Goal: Find specific page/section: Find specific page/section

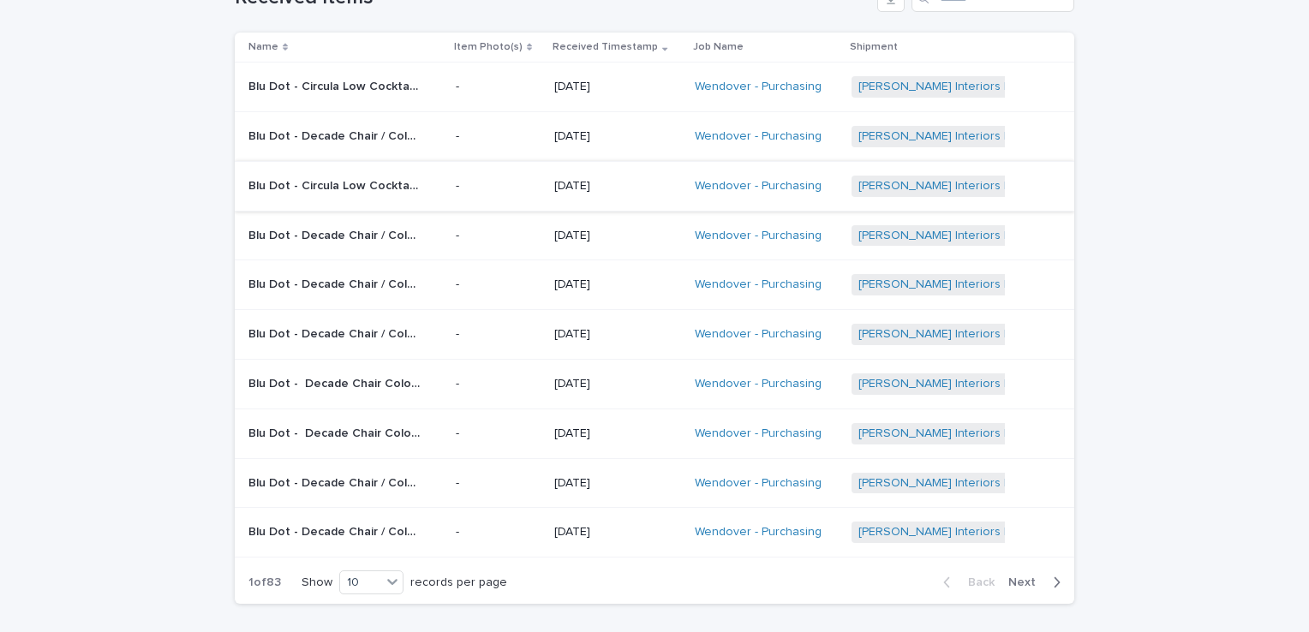
scroll to position [171, 0]
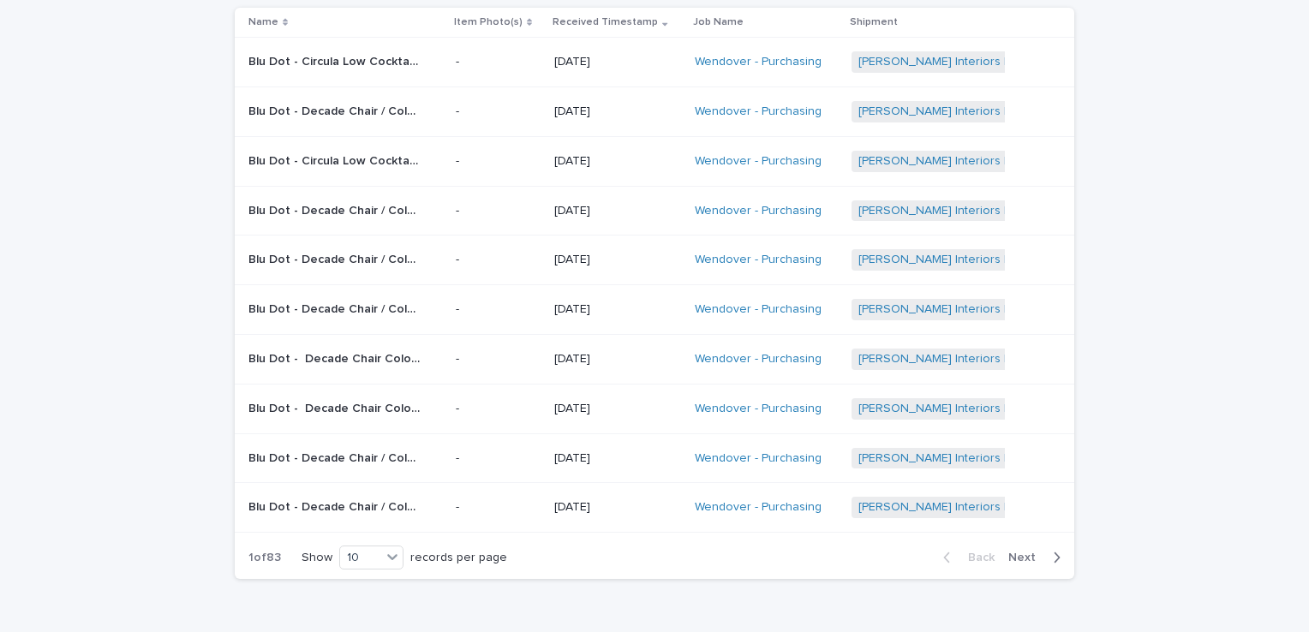
click at [1015, 552] on span "Next" at bounding box center [1027, 558] width 38 height 12
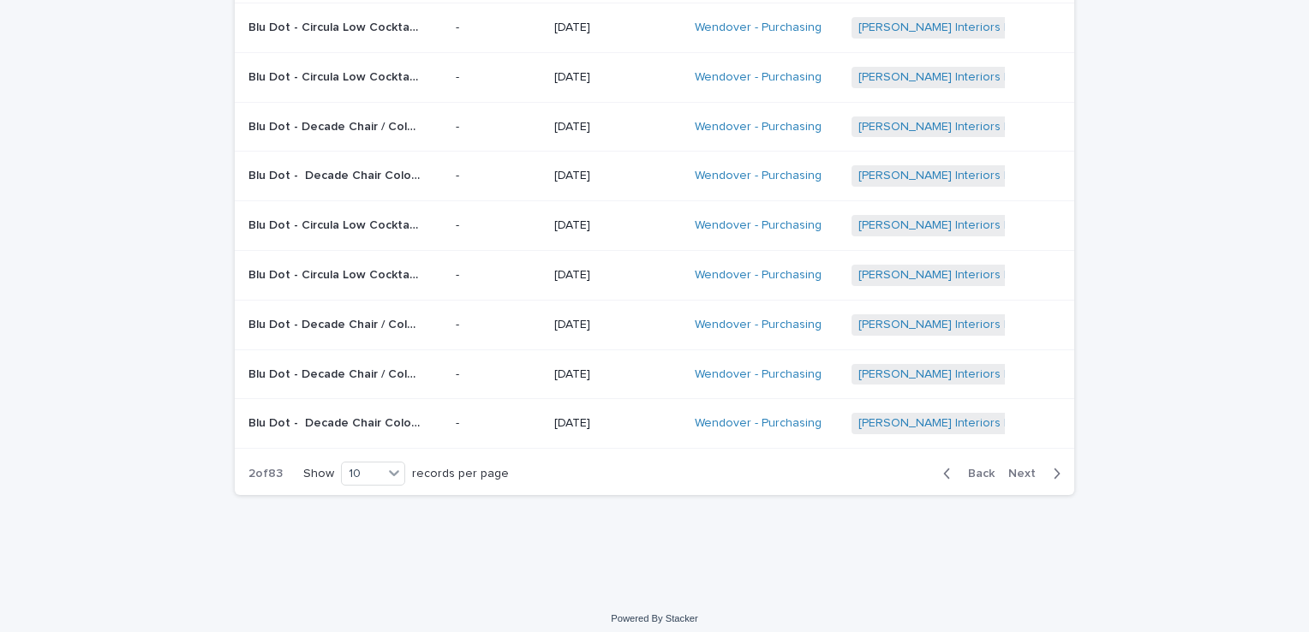
scroll to position [257, 0]
click at [1008, 467] on span "Next" at bounding box center [1027, 472] width 38 height 12
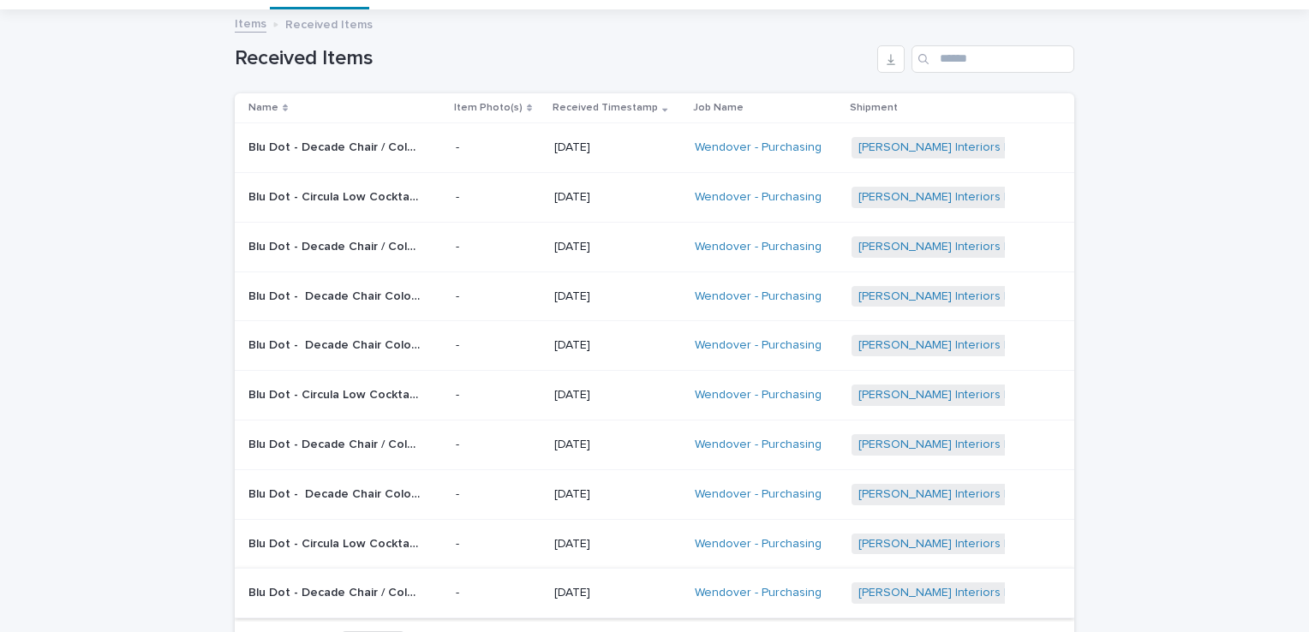
scroll to position [257, 0]
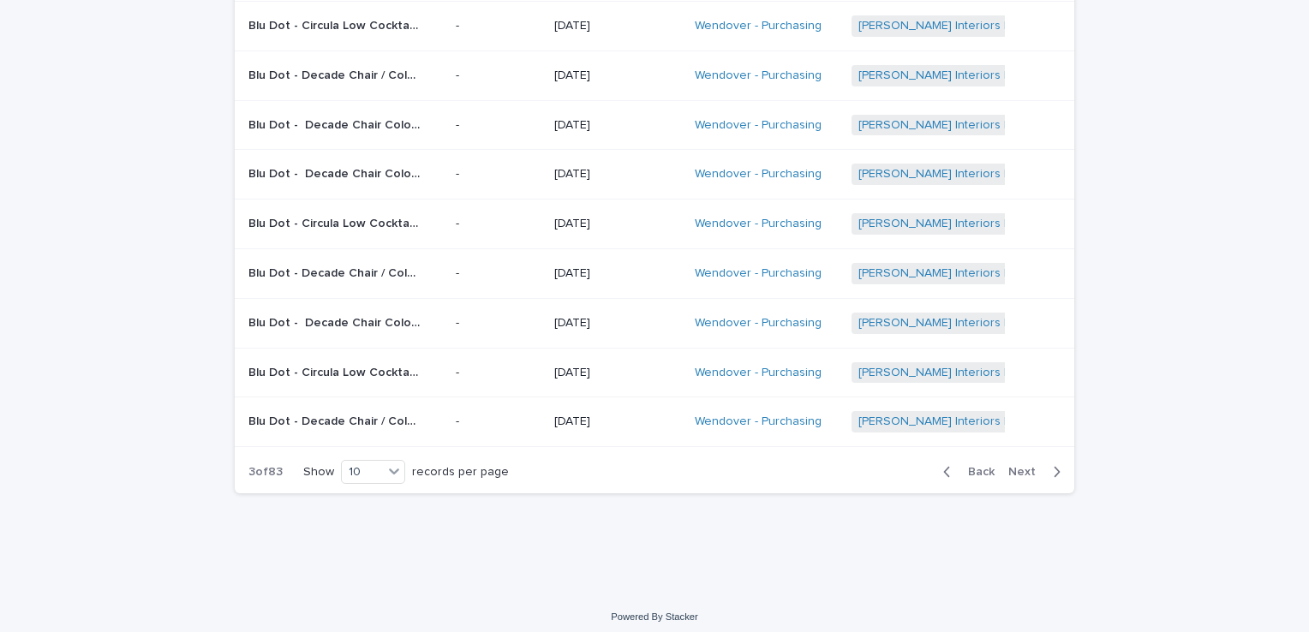
click at [1012, 466] on span "Next" at bounding box center [1027, 472] width 38 height 12
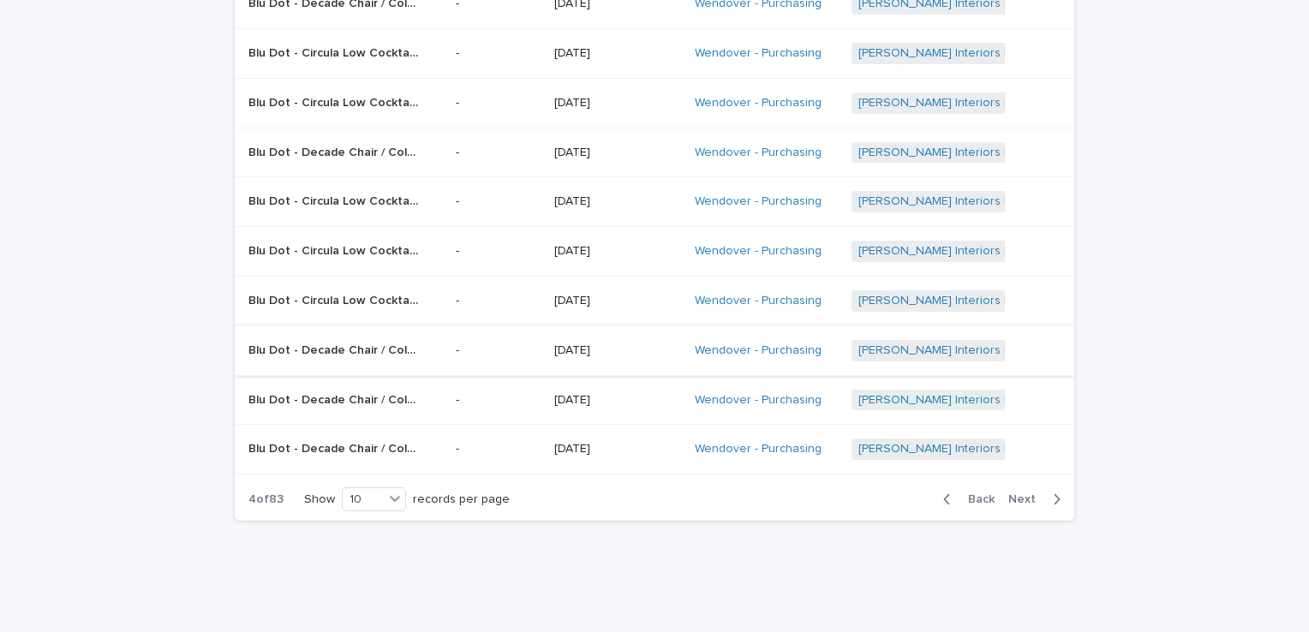
scroll to position [257, 0]
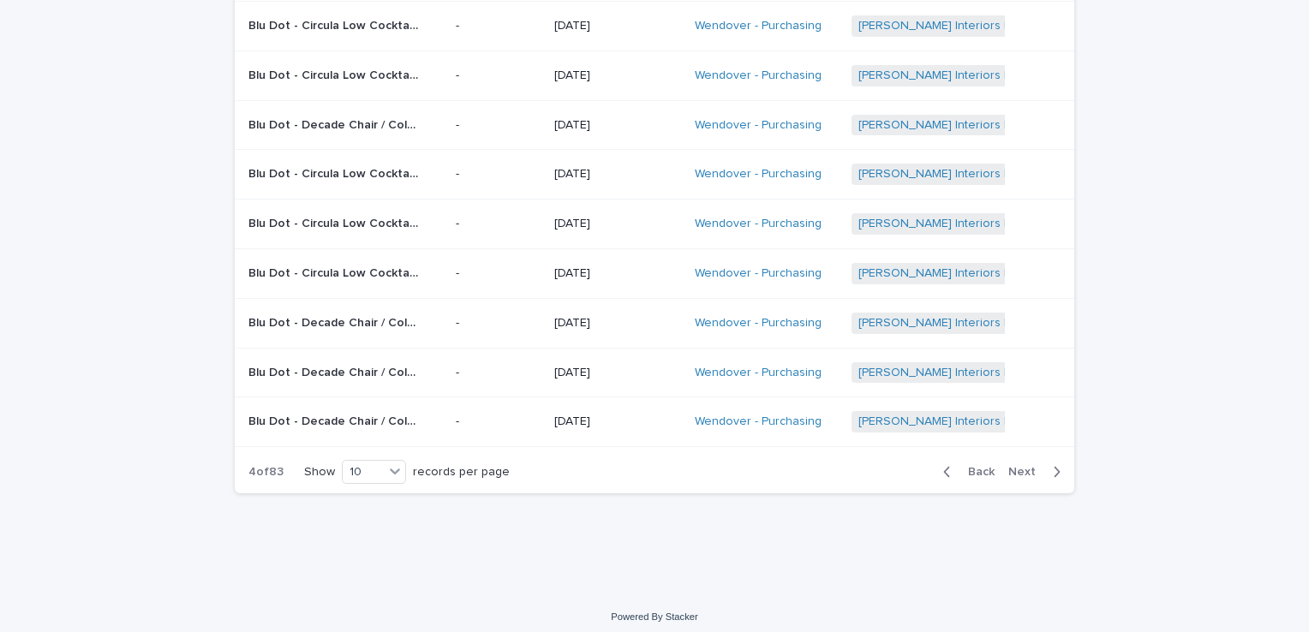
click at [1022, 466] on span "Next" at bounding box center [1027, 472] width 38 height 12
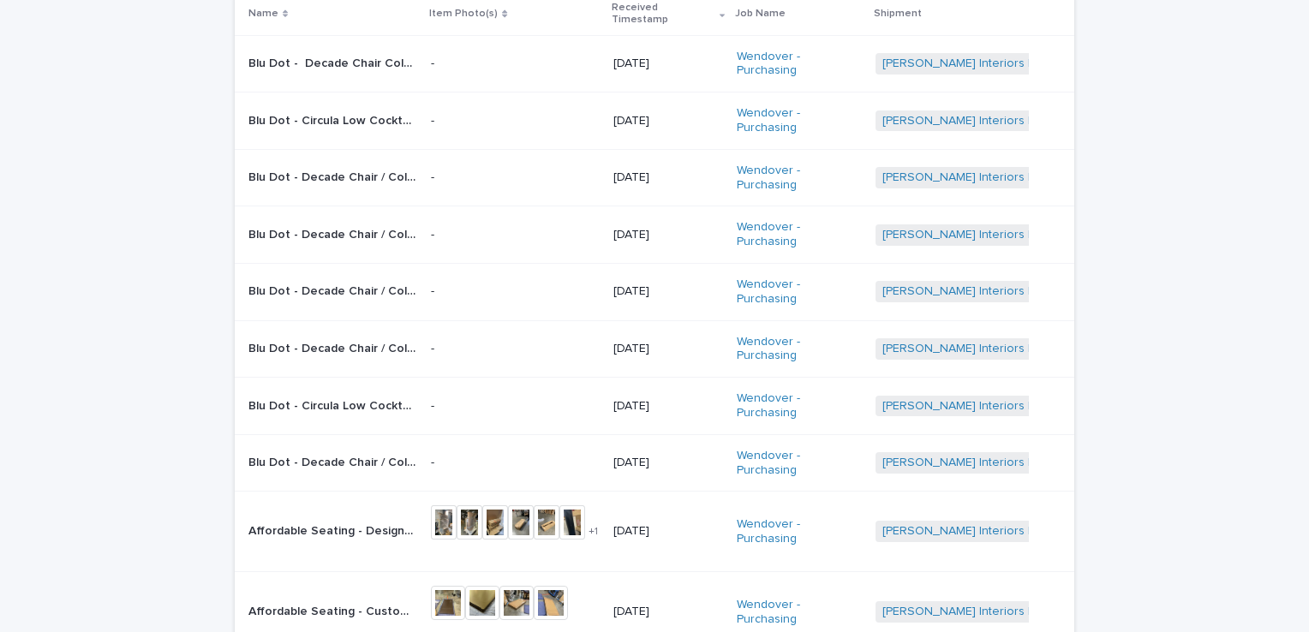
scroll to position [288, 0]
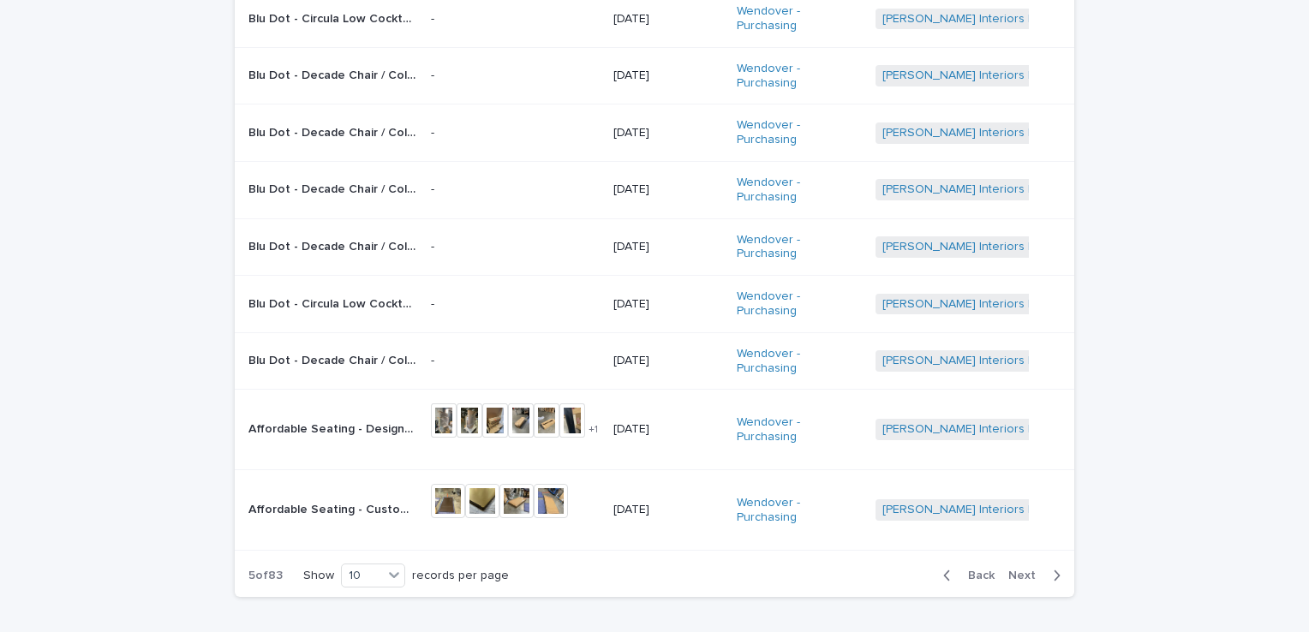
click at [1010, 570] on span "Next" at bounding box center [1027, 576] width 38 height 12
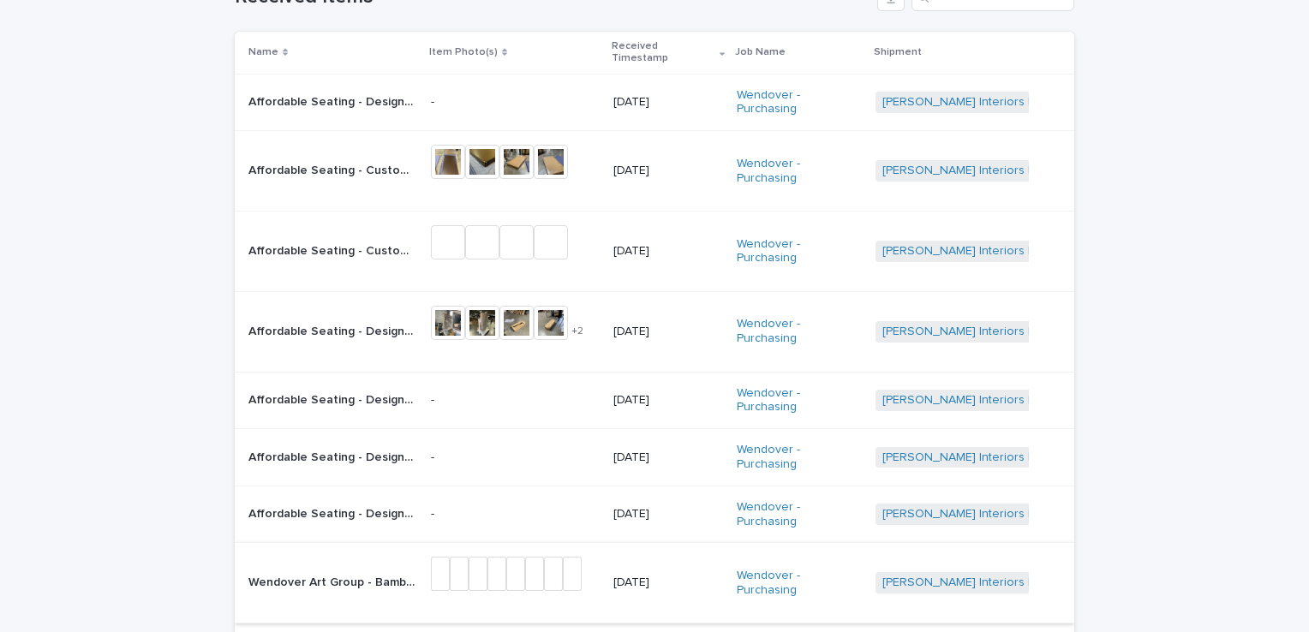
scroll to position [319, 0]
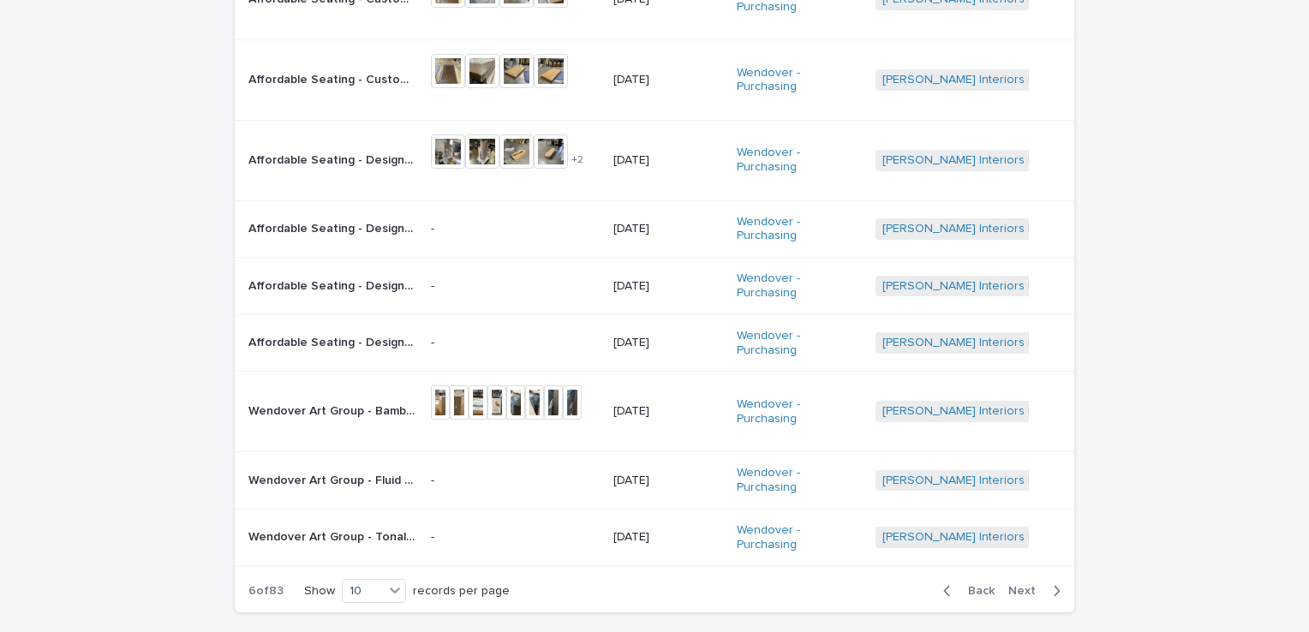
click at [1020, 585] on span "Next" at bounding box center [1027, 591] width 38 height 12
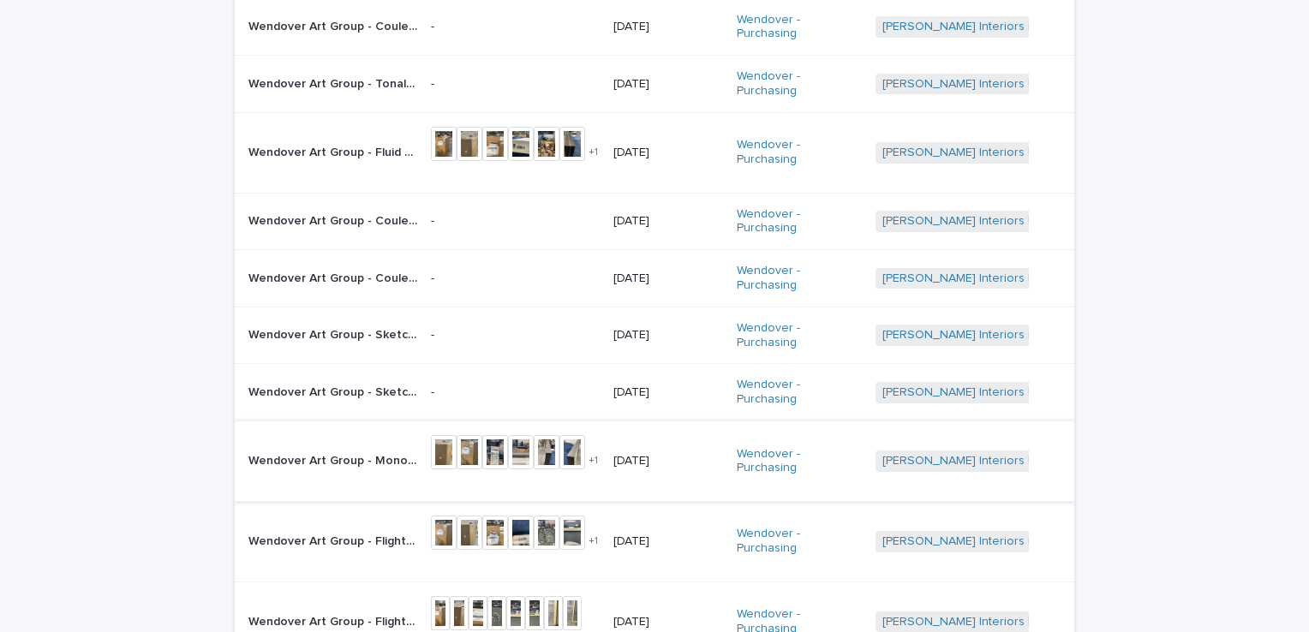
scroll to position [343, 0]
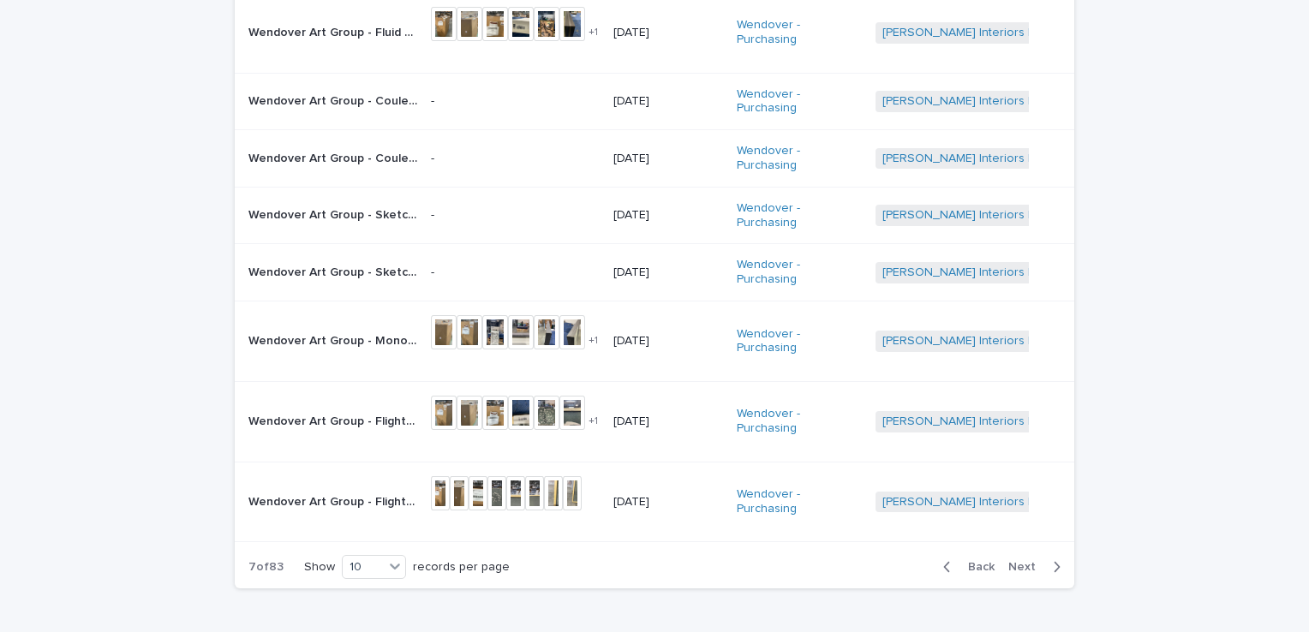
click at [963, 561] on span "Back" at bounding box center [976, 567] width 37 height 12
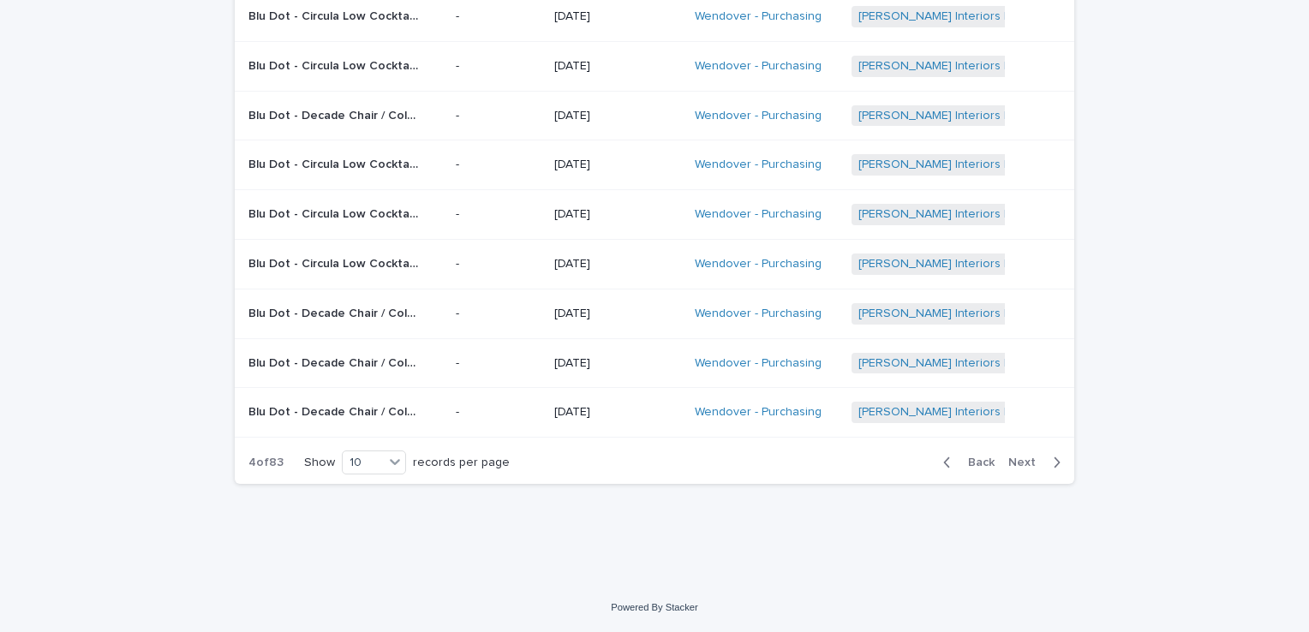
scroll to position [264, 0]
click at [963, 508] on div "Loading... Saving… Loading... Saving… Received Items Name Item Photo(s) Receive…" at bounding box center [654, 188] width 857 height 710
click at [977, 464] on span "Back" at bounding box center [976, 465] width 37 height 12
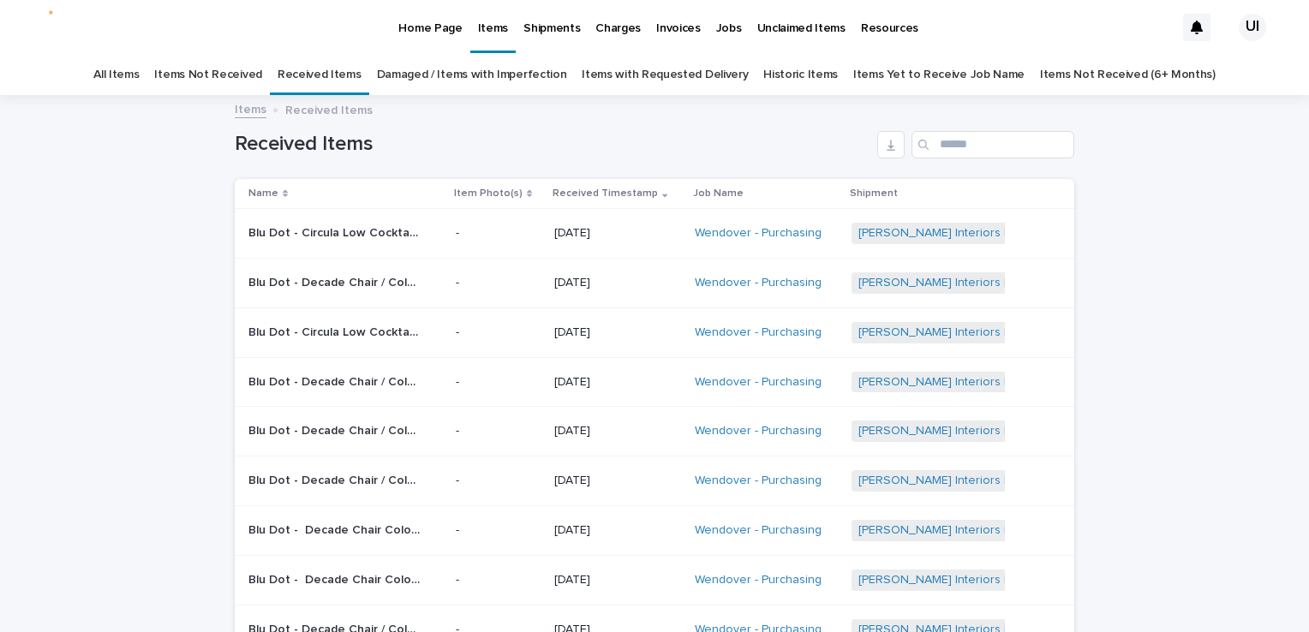
scroll to position [264, 0]
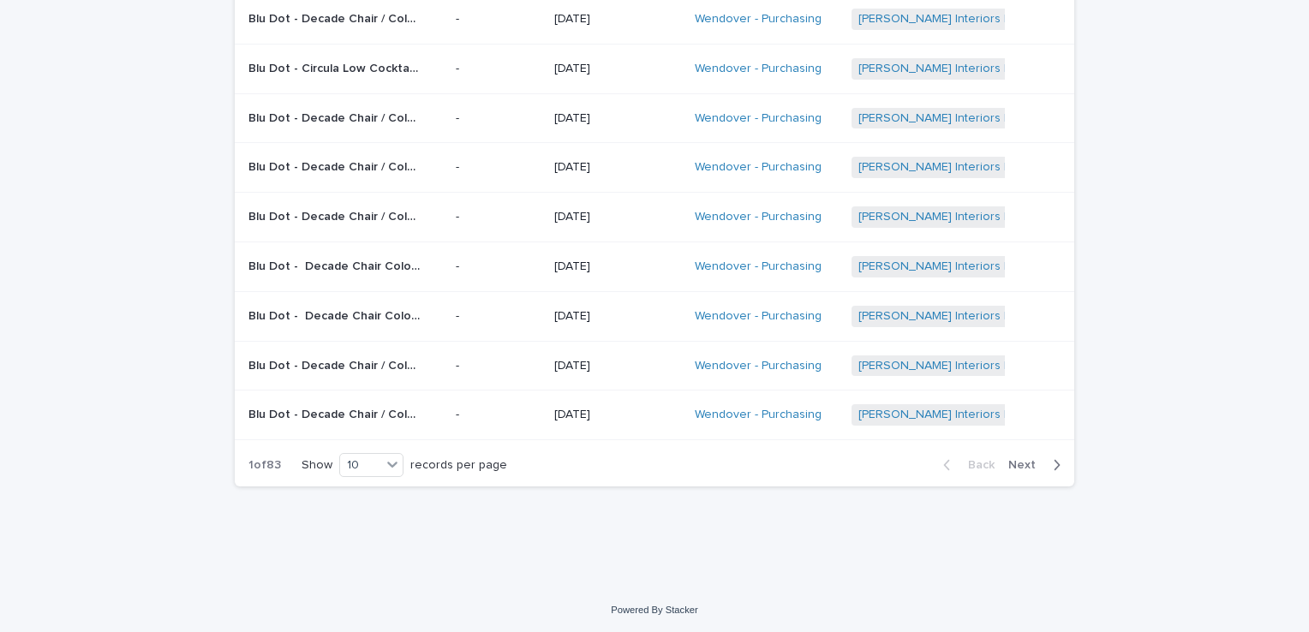
click at [17, 109] on div "Loading... Saving… Loading... Saving… Received Items Name Item Photo(s) Receive…" at bounding box center [654, 209] width 1309 height 753
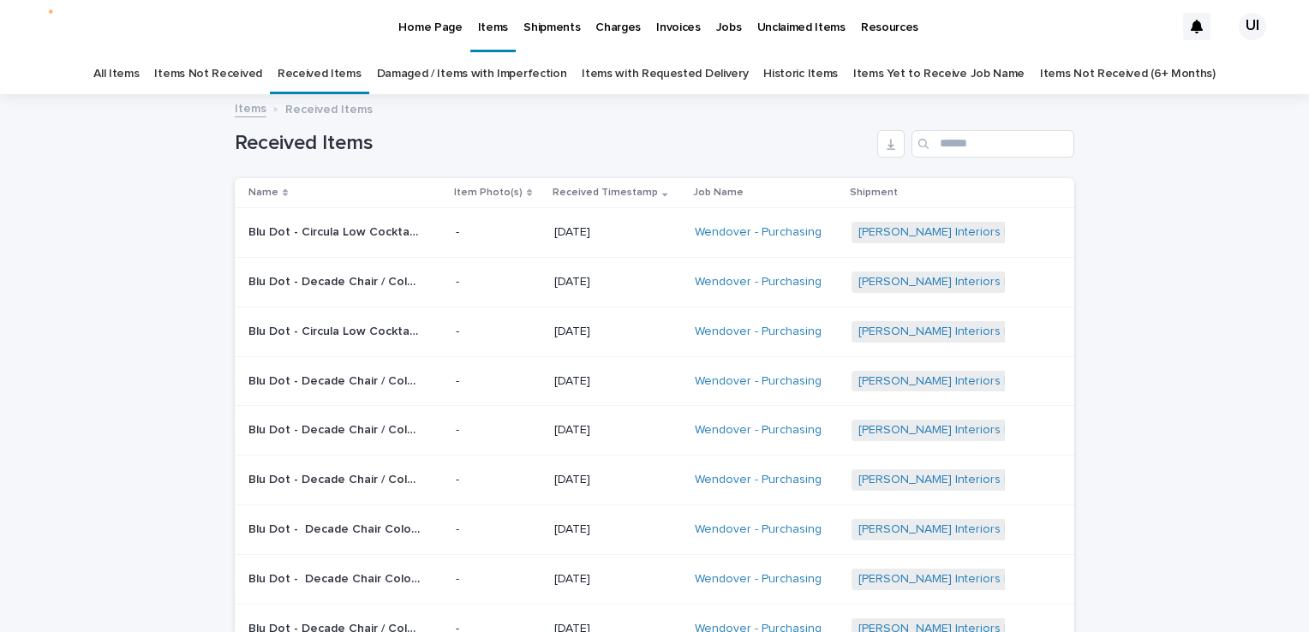
scroll to position [0, 0]
click at [410, 33] on p "Home Page" at bounding box center [429, 18] width 63 height 36
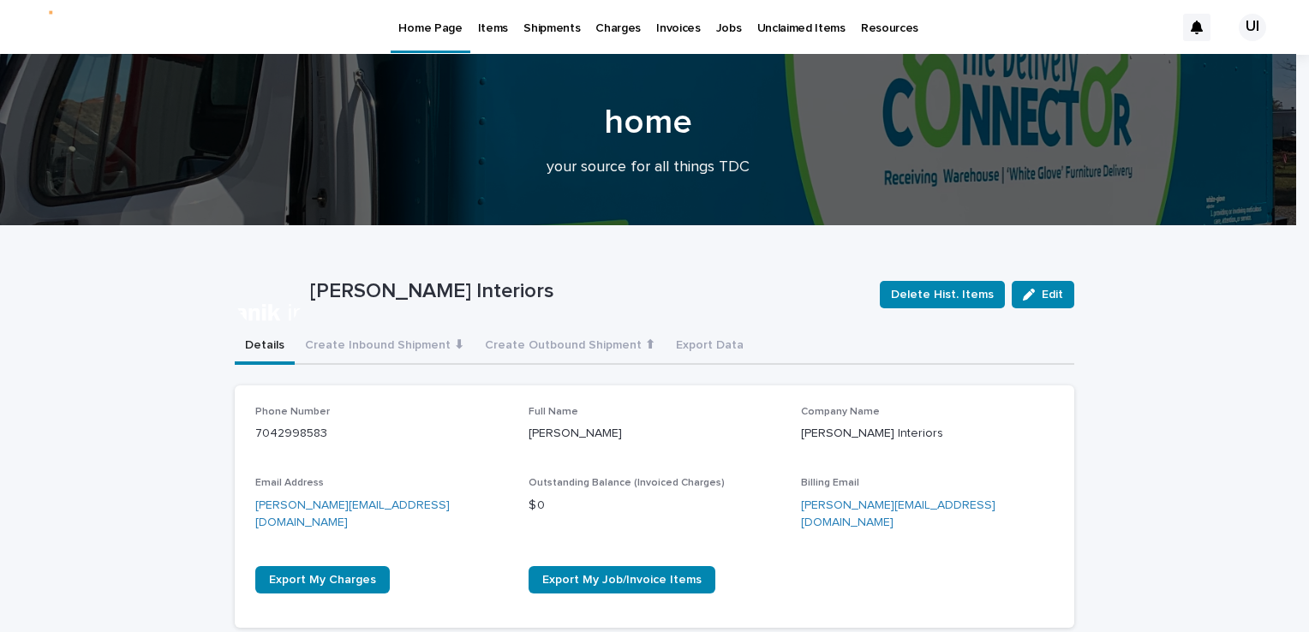
click at [493, 28] on p "Items" at bounding box center [493, 18] width 30 height 36
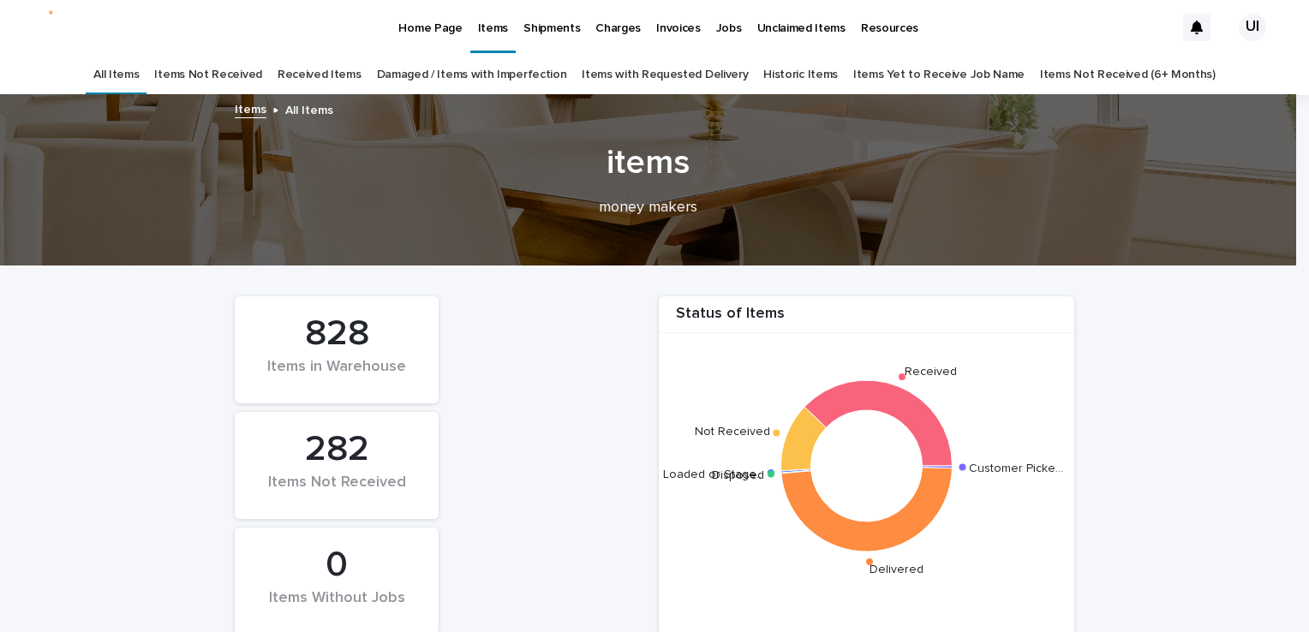
click at [354, 69] on link "Received Items" at bounding box center [320, 75] width 84 height 40
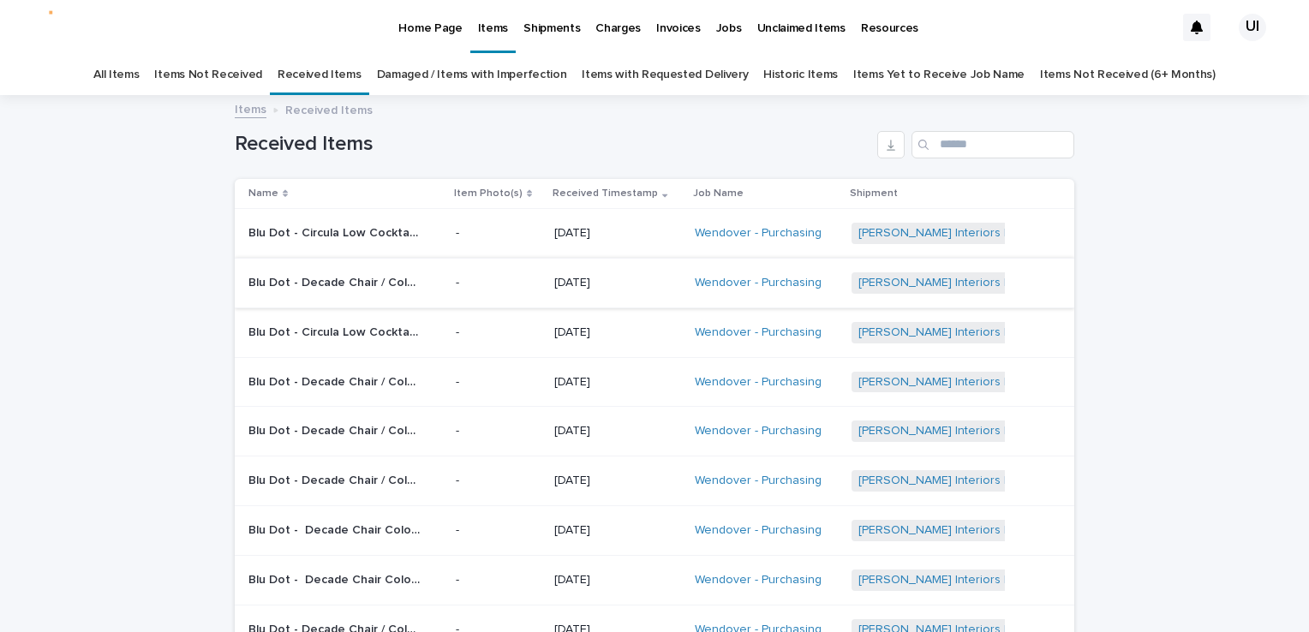
click at [63, 327] on div "Loading... Saving… Loading... Saving… Received Items Name Item Photo(s) Receive…" at bounding box center [654, 473] width 1309 height 753
